Goal: Task Accomplishment & Management: Use online tool/utility

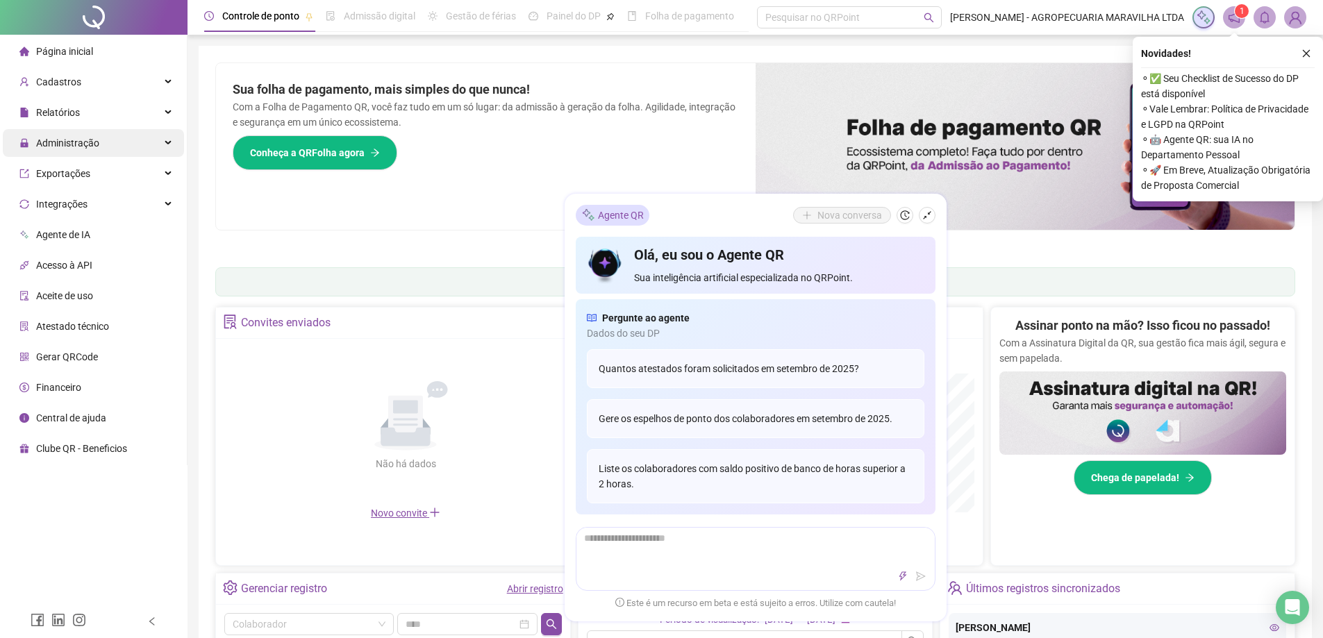
click at [108, 142] on div "Administração" at bounding box center [93, 143] width 181 height 28
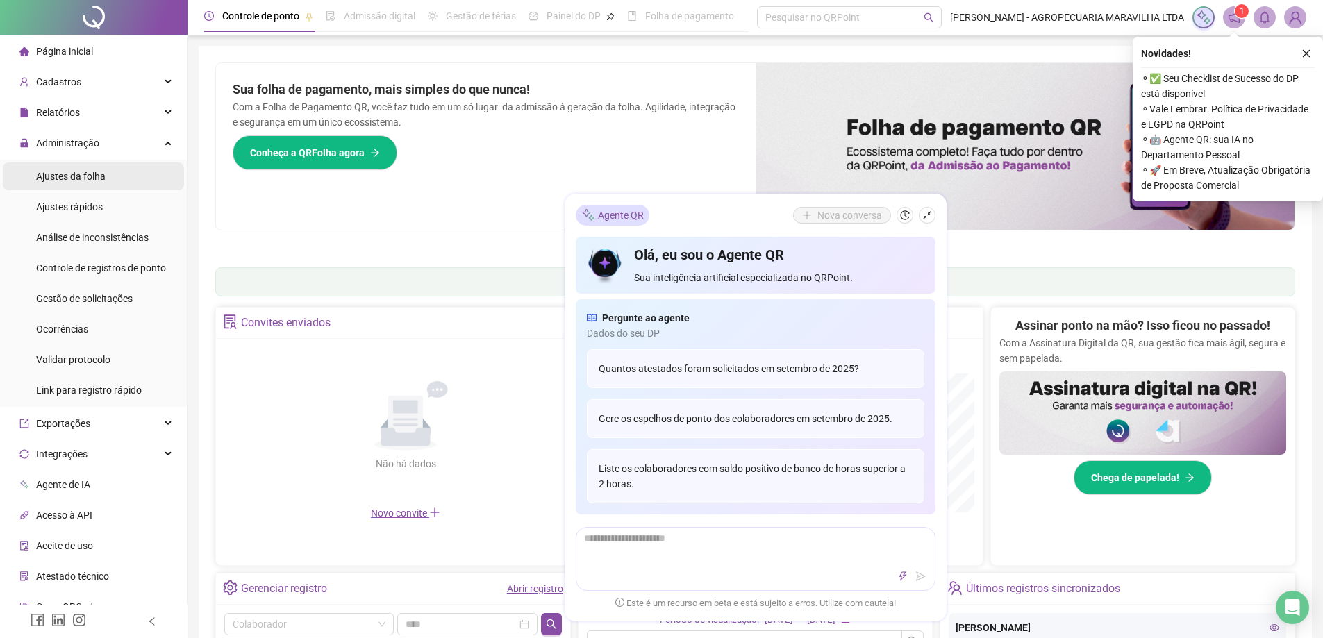
click at [106, 174] on li "Ajustes da folha" at bounding box center [93, 177] width 181 height 28
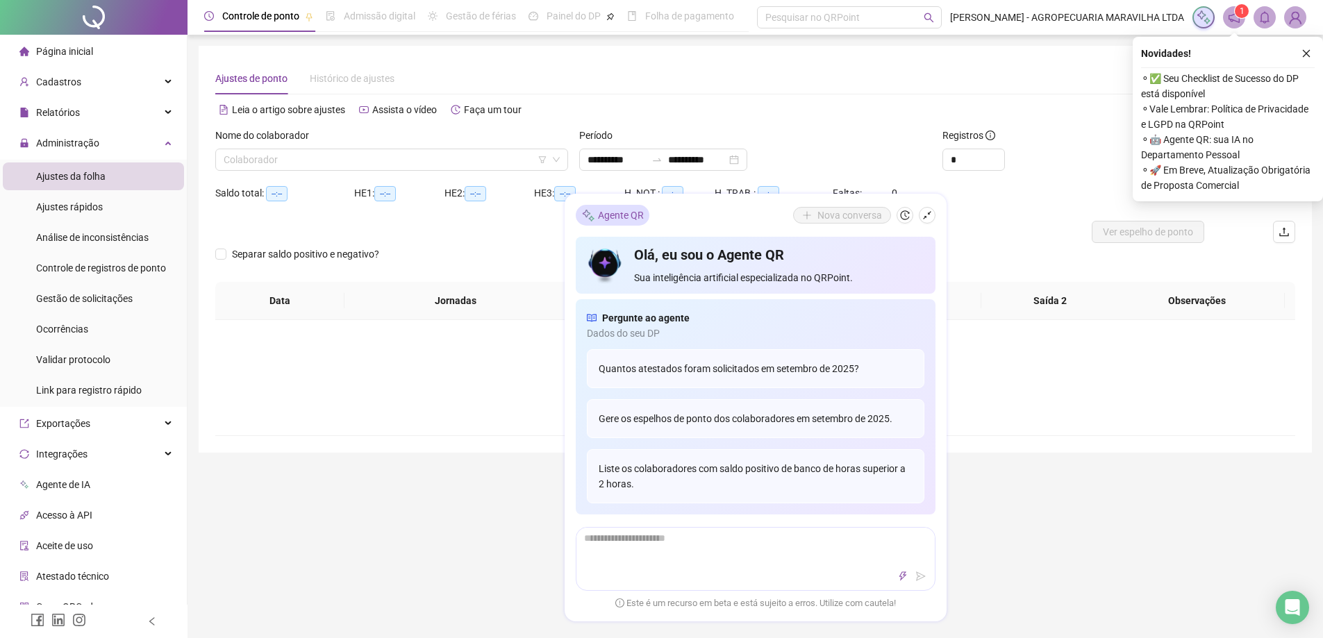
type input "**********"
